Goal: Navigation & Orientation: Find specific page/section

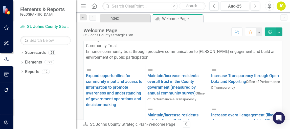
scroll to position [430, 0]
click at [23, 53] on icon "Dropdown" at bounding box center [22, 53] width 4 height 3
click at [19, 62] on icon "Dropdown" at bounding box center [17, 62] width 4 height 3
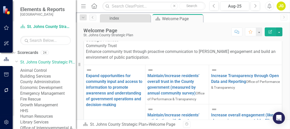
click at [39, 70] on link "Animal Control" at bounding box center [48, 71] width 56 height 6
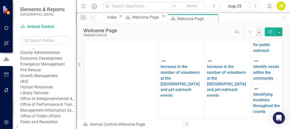
scroll to position [51, 0]
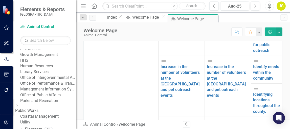
click at [50, 46] on link "Emergency Management" at bounding box center [48, 43] width 56 height 6
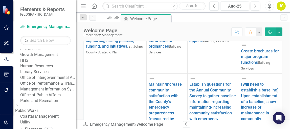
scroll to position [177, 0]
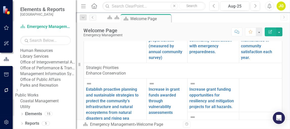
scroll to position [126, 0]
click at [67, 99] on link "Coastal Management" at bounding box center [48, 102] width 56 height 6
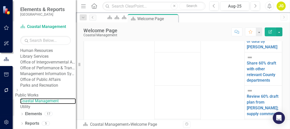
scroll to position [129, 0]
click at [21, 115] on icon "Dropdown" at bounding box center [22, 115] width 4 height 3
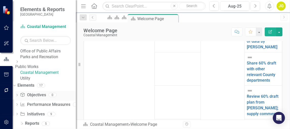
scroll to position [158, 0]
click at [19, 94] on div "Dropdown" at bounding box center [17, 96] width 4 height 4
click at [49, 103] on link "Performance Measure Performance Measures" at bounding box center [45, 105] width 50 height 6
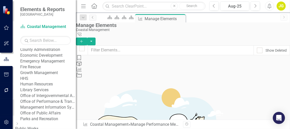
scroll to position [32, 0]
click at [44, 65] on link "Emergency Management" at bounding box center [48, 62] width 56 height 6
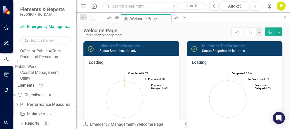
scroll to position [158, 0]
click at [45, 105] on link "Performance Measure Performance Measures" at bounding box center [45, 105] width 50 height 6
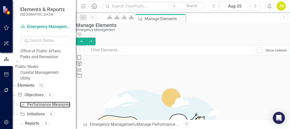
scroll to position [101, 0]
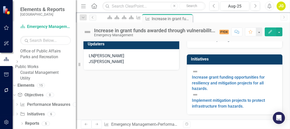
scroll to position [241, 0]
click at [42, 112] on link "Initiative Initiatives" at bounding box center [32, 115] width 25 height 6
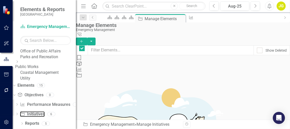
checkbox input "false"
click at [35, 125] on link "Reports" at bounding box center [32, 124] width 14 height 6
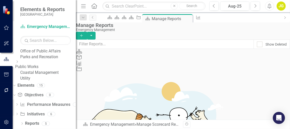
click at [161, 61] on div "Objective" at bounding box center [183, 58] width 214 height 6
click at [201, 63] on div "Performance Measure" at bounding box center [183, 64] width 214 height 6
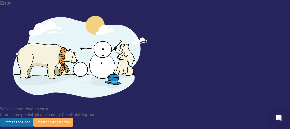
click at [33, 118] on button "Refresh the Page" at bounding box center [16, 122] width 33 height 9
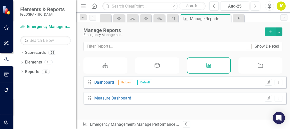
click at [256, 68] on div "Initiative" at bounding box center [260, 66] width 44 height 16
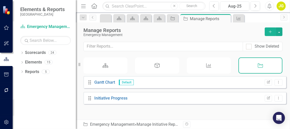
click at [212, 68] on div "Performance Measure" at bounding box center [209, 66] width 44 height 16
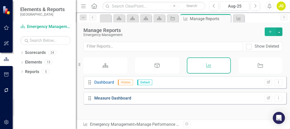
click at [125, 101] on link "Measure Dashboard" at bounding box center [112, 98] width 37 height 5
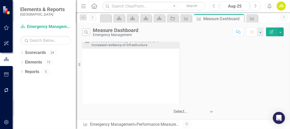
scroll to position [259, 0]
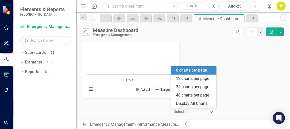
click at [189, 114] on div at bounding box center [190, 112] width 33 height 7
click at [157, 106] on div "Search Measure Dashboard Emergency Management Comment Favorite Edit Report Incr…" at bounding box center [183, 72] width 214 height 98
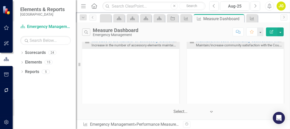
scroll to position [0, 0]
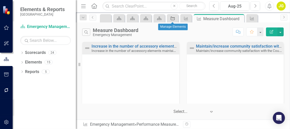
click at [173, 19] on icon "Initiative" at bounding box center [172, 18] width 5 height 4
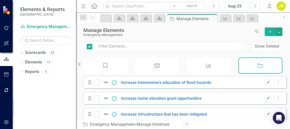
checkbox input "false"
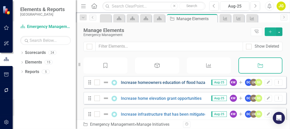
click at [148, 84] on link "Increase homeowners education of flood hazards" at bounding box center [166, 82] width 90 height 5
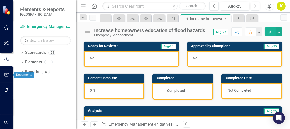
click at [7, 75] on icon "button" at bounding box center [6, 75] width 5 height 4
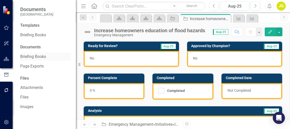
click at [43, 57] on link "Briefing Books" at bounding box center [45, 57] width 51 height 6
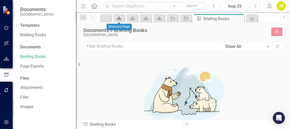
click at [118, 17] on icon "Scorecard" at bounding box center [119, 18] width 5 height 4
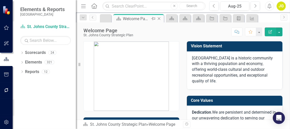
click at [160, 18] on icon "Close" at bounding box center [159, 19] width 5 height 4
click at [160, 19] on icon "Close" at bounding box center [159, 19] width 5 height 4
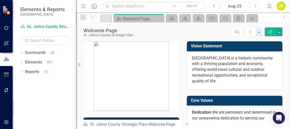
click at [0, 0] on icon "Close" at bounding box center [0, 0] width 0 height 0
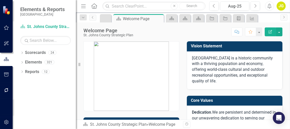
click at [0, 0] on icon "Close" at bounding box center [0, 0] width 0 height 0
click at [170, 18] on icon at bounding box center [171, 19] width 5 height 4
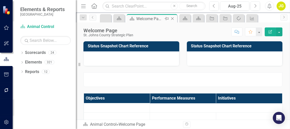
click at [172, 18] on icon at bounding box center [172, 18] width 3 height 3
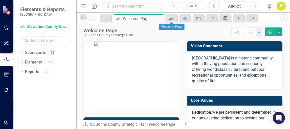
click at [174, 17] on icon "Scorecard" at bounding box center [171, 18] width 5 height 4
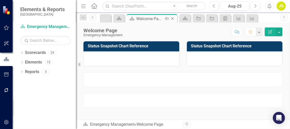
click at [171, 19] on icon at bounding box center [172, 18] width 3 height 3
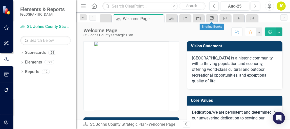
drag, startPoint x: 212, startPoint y: 20, endPoint x: 200, endPoint y: 19, distance: 12.7
click at [200, 19] on icon "Initiative" at bounding box center [198, 18] width 5 height 4
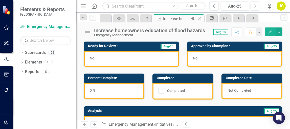
click at [199, 18] on icon at bounding box center [199, 18] width 3 height 3
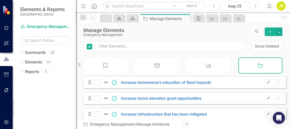
checkbox input "false"
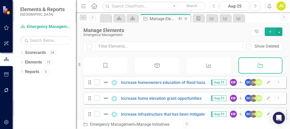
click at [185, 19] on icon "Close" at bounding box center [185, 19] width 5 height 4
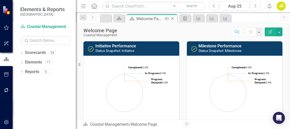
click at [172, 17] on icon "Close" at bounding box center [172, 19] width 5 height 4
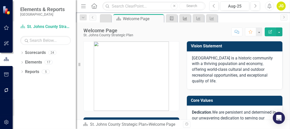
click at [186, 18] on icon at bounding box center [185, 19] width 4 height 4
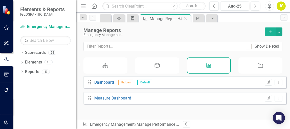
click at [186, 18] on icon "Close" at bounding box center [185, 19] width 5 height 4
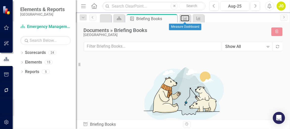
click at [186, 18] on icon "Performance Measure" at bounding box center [185, 18] width 5 height 4
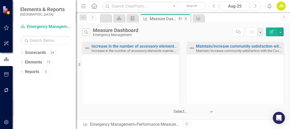
click at [187, 19] on icon "Close" at bounding box center [185, 19] width 5 height 4
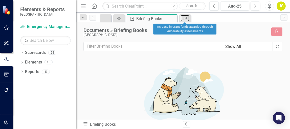
click at [187, 19] on icon "Performance Measure" at bounding box center [185, 18] width 5 height 4
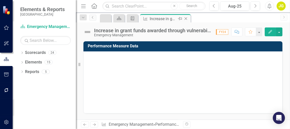
click at [185, 18] on icon "Close" at bounding box center [185, 19] width 5 height 4
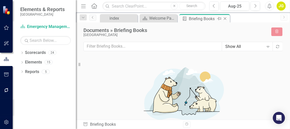
click at [224, 18] on icon "Close" at bounding box center [225, 19] width 5 height 4
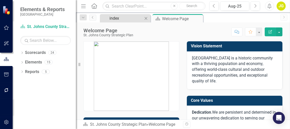
click at [136, 20] on div "index" at bounding box center [125, 18] width 33 height 6
click at [166, 20] on div "Welcome Page" at bounding box center [175, 19] width 27 height 6
click at [137, 16] on div "index" at bounding box center [125, 18] width 33 height 6
click at [147, 18] on icon "Close" at bounding box center [145, 18] width 5 height 4
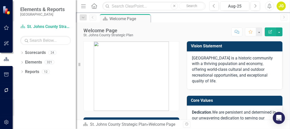
click at [154, 28] on div "Score: N/A Aug-25 Completed Comment Favorite Edit Report" at bounding box center [209, 32] width 147 height 9
click at [43, 27] on link "Scorecard St. Johns County Strategic Plan" at bounding box center [45, 27] width 51 height 6
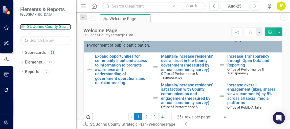
scroll to position [215, 0]
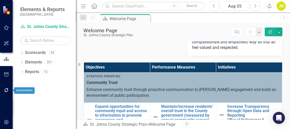
click at [6, 91] on icon "button" at bounding box center [6, 91] width 5 height 4
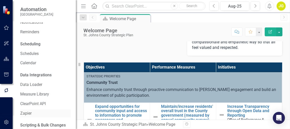
scroll to position [0, 0]
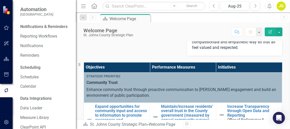
click at [8, 11] on img at bounding box center [7, 10] width 9 height 9
click at [6, 29] on icon "button" at bounding box center [6, 28] width 5 height 4
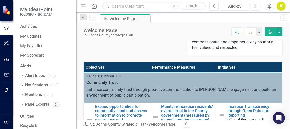
scroll to position [26, 0]
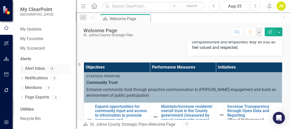
click at [40, 69] on link "Alert Inbox" at bounding box center [35, 69] width 20 height 6
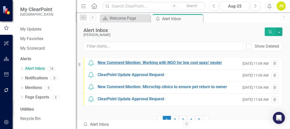
click at [122, 63] on div "New Comment Mention: Working with NGO for low cost spay/ neuter" at bounding box center [160, 63] width 124 height 6
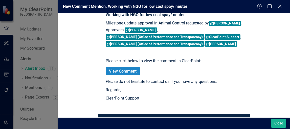
scroll to position [126, 0]
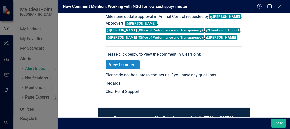
click at [118, 64] on link "View Comment" at bounding box center [123, 65] width 34 height 8
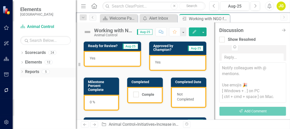
click at [33, 70] on link "Reports" at bounding box center [32, 72] width 14 height 6
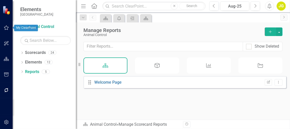
click at [5, 29] on icon "button" at bounding box center [6, 28] width 5 height 4
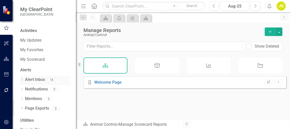
scroll to position [25, 0]
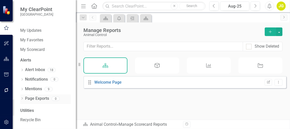
click at [39, 98] on link "Page Exports" at bounding box center [37, 99] width 24 height 6
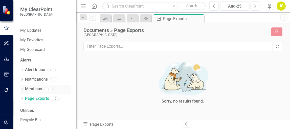
click at [36, 89] on link "Mentions" at bounding box center [33, 89] width 17 height 6
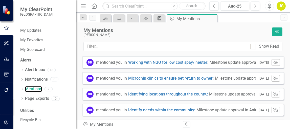
scroll to position [25, 0]
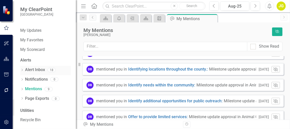
click at [38, 71] on link "Alert Inbox" at bounding box center [35, 70] width 20 height 6
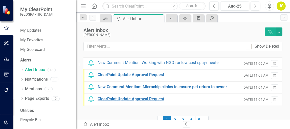
click at [131, 98] on div "ClearPoint Update Approval Request" at bounding box center [131, 100] width 67 height 6
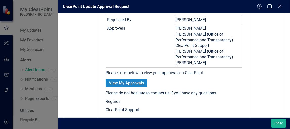
scroll to position [152, 0]
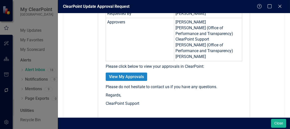
click at [126, 76] on link "View My Approvals" at bounding box center [126, 77] width 41 height 8
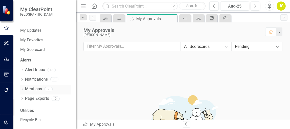
click at [37, 89] on link "Mentions" at bounding box center [33, 89] width 17 height 6
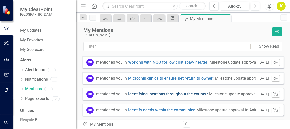
click at [134, 93] on link "Identifying locations throughout the county. :" at bounding box center [168, 95] width 80 height 6
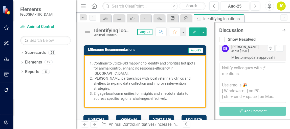
scroll to position [158, 0]
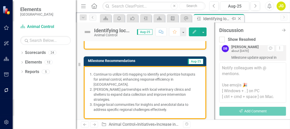
click at [239, 19] on icon at bounding box center [239, 18] width 3 height 3
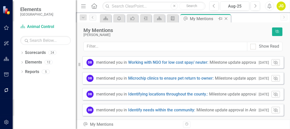
click at [227, 19] on icon "Close" at bounding box center [226, 19] width 5 height 4
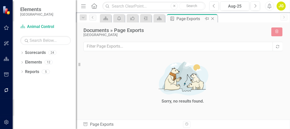
click at [213, 17] on icon "Close" at bounding box center [212, 19] width 5 height 4
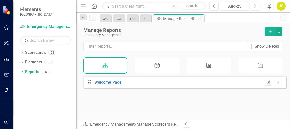
click at [200, 17] on icon "Close" at bounding box center [199, 19] width 5 height 4
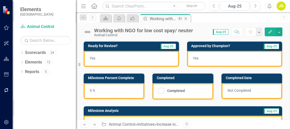
click at [185, 18] on icon "Close" at bounding box center [185, 19] width 5 height 4
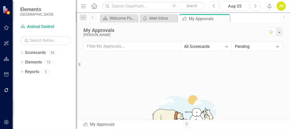
click at [0, 0] on icon at bounding box center [0, 0] width 0 height 0
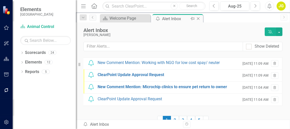
click at [198, 17] on icon "Close" at bounding box center [198, 19] width 5 height 4
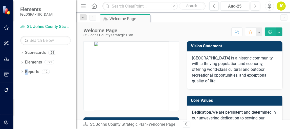
drag, startPoint x: 40, startPoint y: 54, endPoint x: 26, endPoint y: 89, distance: 37.9
click at [26, 89] on div "Dropdown Scorecards 24 Dropdown [GEOGRAPHIC_DATA] Strategic Plan Animal Control…" at bounding box center [44, 89] width 63 height 81
drag, startPoint x: 26, startPoint y: 89, endPoint x: 34, endPoint y: 101, distance: 14.8
click at [34, 101] on div "Dropdown Scorecards 24 Dropdown [GEOGRAPHIC_DATA] Strategic Plan Animal Control…" at bounding box center [44, 89] width 63 height 81
click at [23, 72] on icon "Dropdown" at bounding box center [22, 72] width 4 height 3
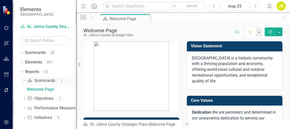
click at [40, 80] on link "Scorecard Scorecards" at bounding box center [41, 81] width 28 height 6
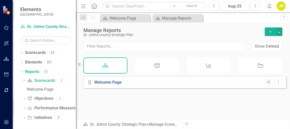
click at [112, 85] on link "Welcome Page" at bounding box center [107, 82] width 27 height 5
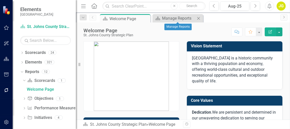
click at [200, 18] on icon "Close" at bounding box center [198, 18] width 5 height 4
